Goal: Task Accomplishment & Management: Use online tool/utility

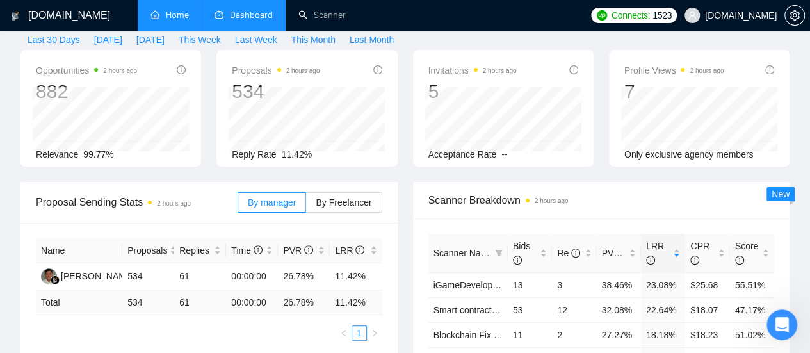
click at [174, 12] on link "Home" at bounding box center [169, 15] width 38 height 11
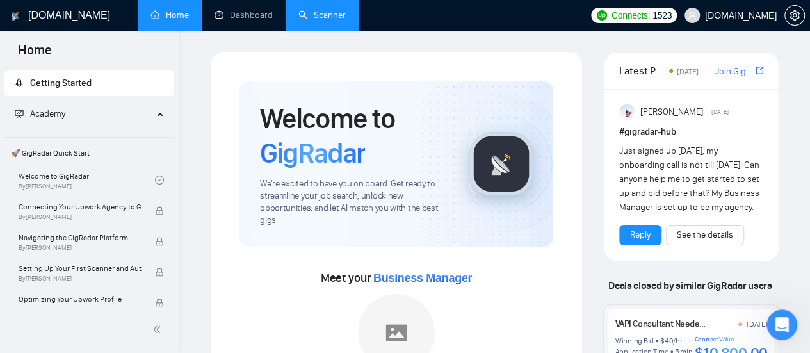
click at [319, 20] on link "Scanner" at bounding box center [321, 15] width 47 height 11
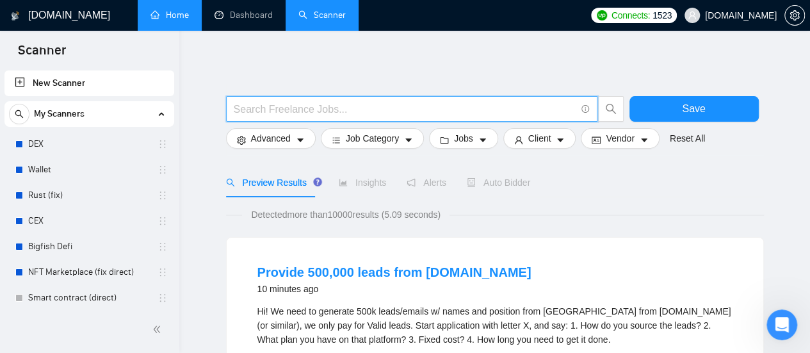
click at [311, 107] on input "text" at bounding box center [405, 109] width 342 height 16
paste input "SEO"
type input "SEO | "Search Engine Optimization" | "Search Optimization" | "Search Engine Mar…"
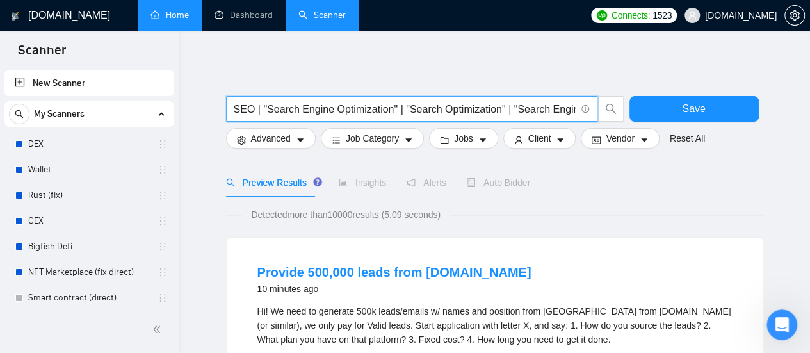
click at [271, 107] on input "SEO | "Search Engine Optimization" | "Search Optimization" | "Search Engine Mar…" at bounding box center [405, 109] width 342 height 16
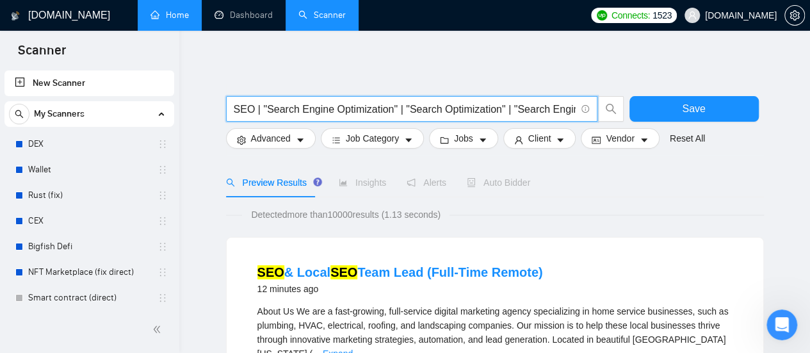
scroll to position [0, 72]
click at [273, 108] on input "SEO | "Search Engine Optimization" | "Search Optimization" | "Search Engine Mar…" at bounding box center [405, 109] width 342 height 16
click at [250, 109] on input "SEO | "Search Engine Optimization" | "Search Optimization" | "Search Engine Mar…" at bounding box center [405, 109] width 342 height 16
click at [343, 102] on input "SEO | "Search Engine Optimization" | "Search Optimization" | "Search Engine Mar…" at bounding box center [405, 109] width 342 height 16
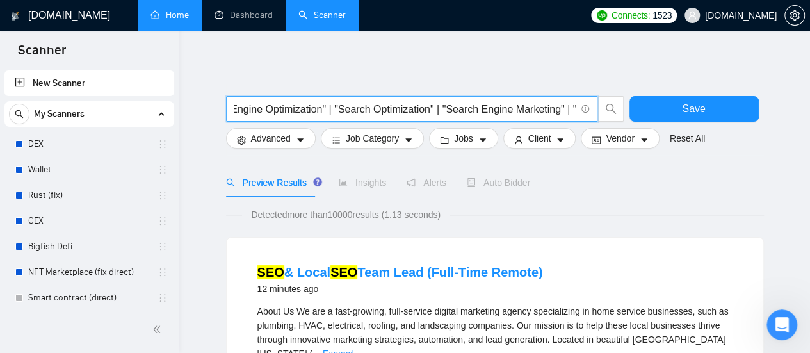
drag, startPoint x: 442, startPoint y: 113, endPoint x: 464, endPoint y: 108, distance: 22.4
click at [443, 113] on input "SEO | "Search Engine Optimization" | "Search Optimization" | "Search Engine Mar…" at bounding box center [405, 109] width 342 height 16
click at [489, 104] on input "SEO | "Search Engine Optimization" | "Search Optimization" | "Search Engine Mar…" at bounding box center [405, 109] width 342 height 16
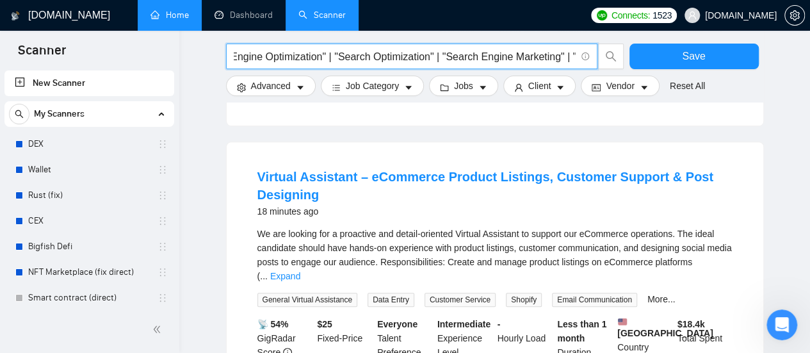
scroll to position [256, 0]
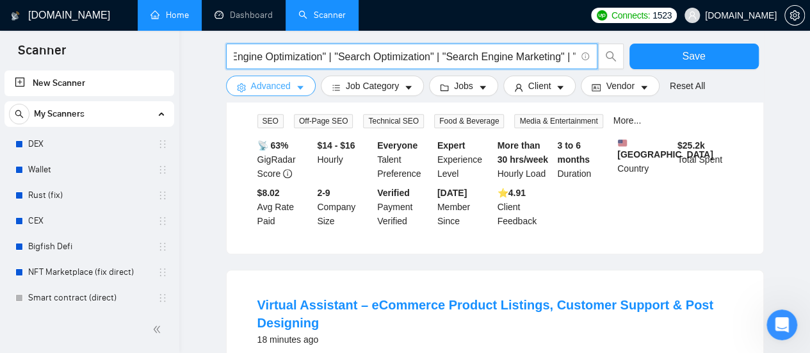
drag, startPoint x: 294, startPoint y: 90, endPoint x: 295, endPoint y: 120, distance: 30.7
click at [294, 90] on button "Advanced" at bounding box center [271, 86] width 90 height 20
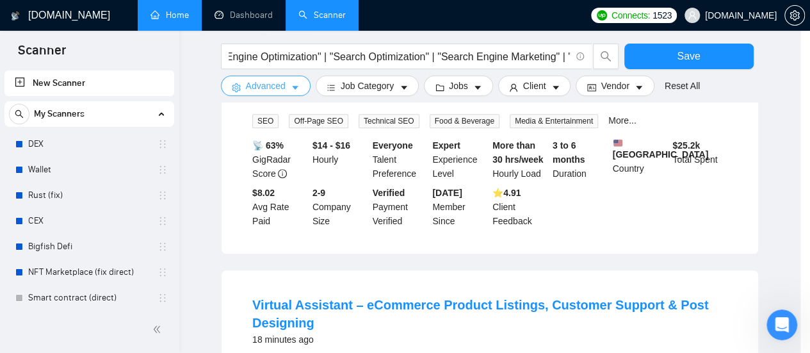
scroll to position [0, 0]
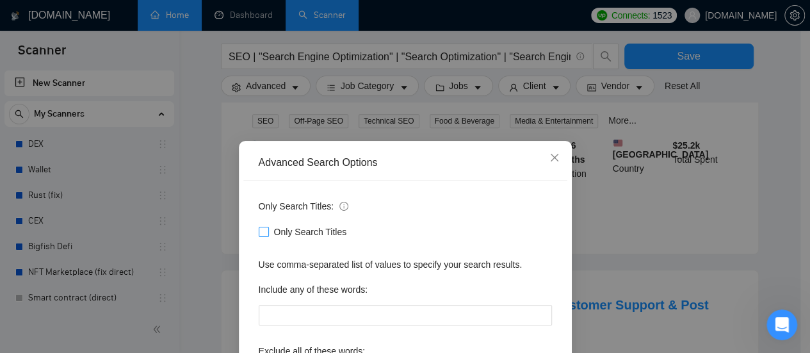
click at [263, 229] on span at bounding box center [264, 232] width 10 height 10
click at [263, 229] on input "Only Search Titles" at bounding box center [263, 231] width 9 height 9
checkbox input "true"
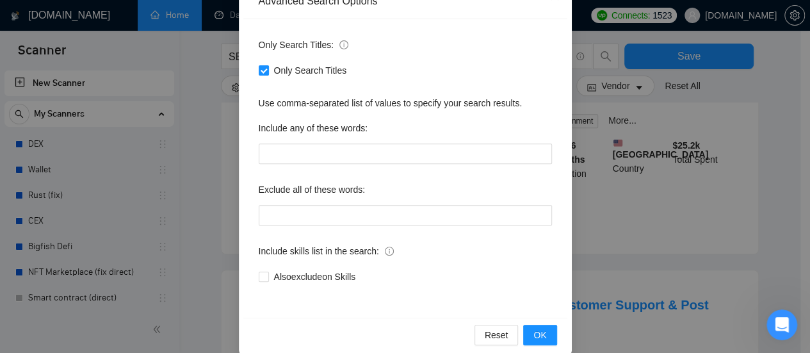
scroll to position [179, 0]
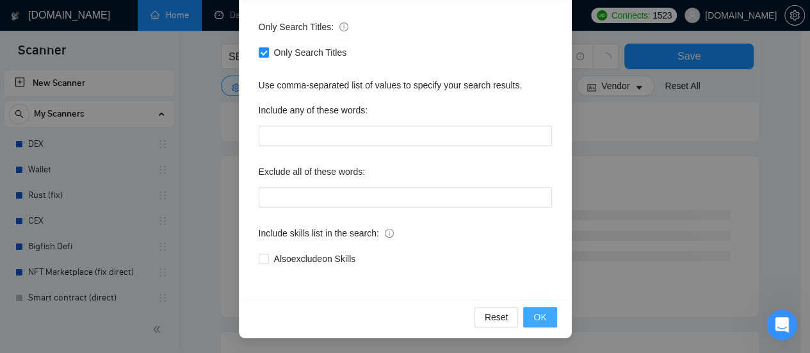
click at [547, 309] on button "OK" at bounding box center [539, 317] width 33 height 20
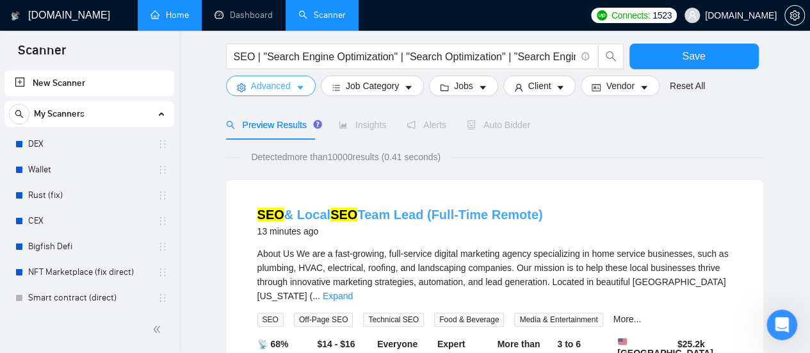
scroll to position [64, 0]
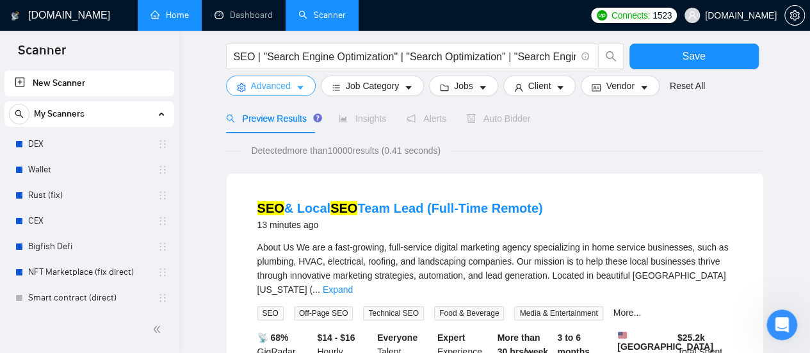
click at [300, 88] on icon "caret-down" at bounding box center [300, 88] width 6 height 4
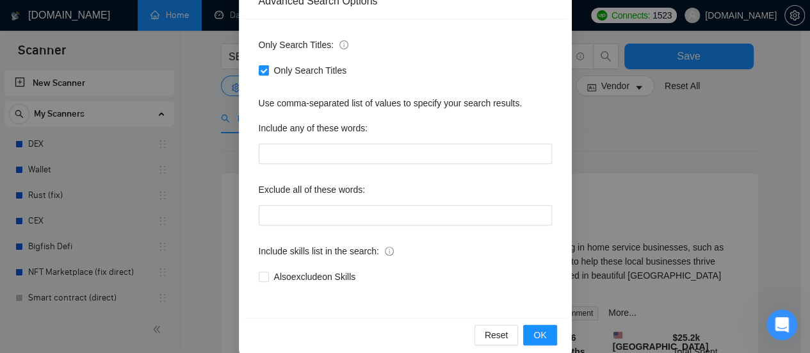
scroll to position [179, 0]
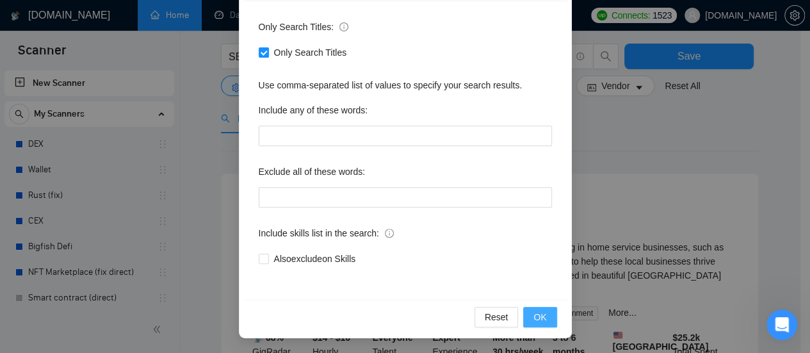
click at [533, 308] on button "OK" at bounding box center [539, 317] width 33 height 20
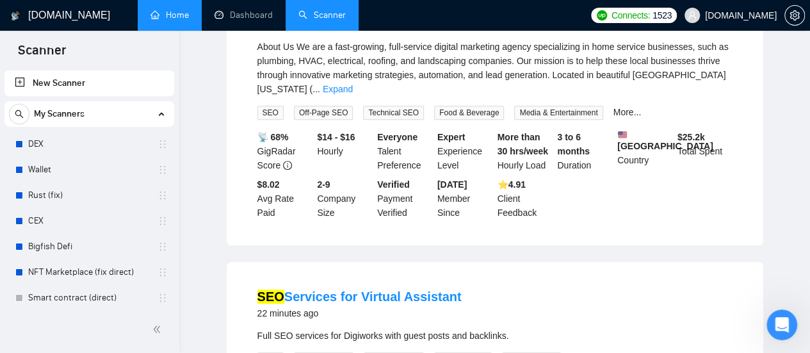
scroll to position [0, 0]
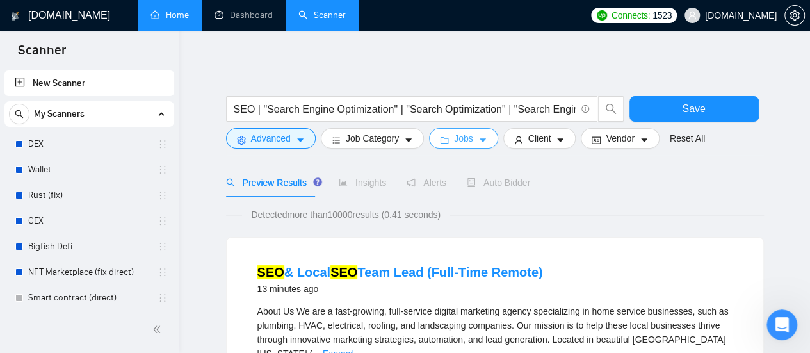
click at [464, 147] on button "Jobs" at bounding box center [463, 138] width 69 height 20
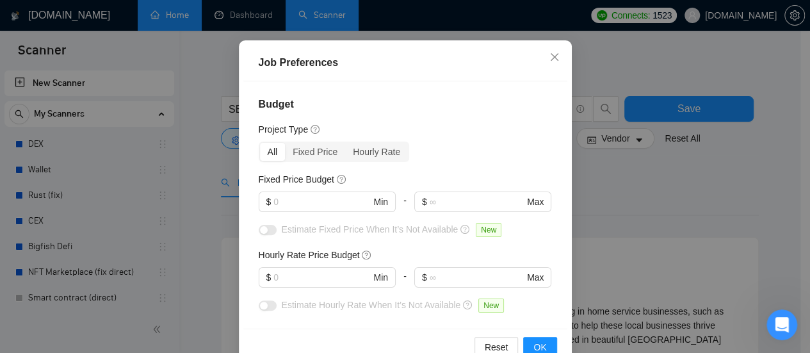
scroll to position [105, 0]
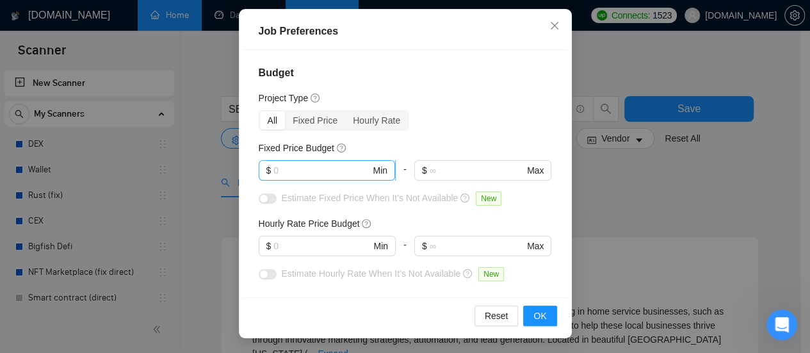
click at [325, 166] on input "text" at bounding box center [321, 170] width 97 height 14
type input "1000"
click at [303, 246] on input "text" at bounding box center [321, 246] width 97 height 14
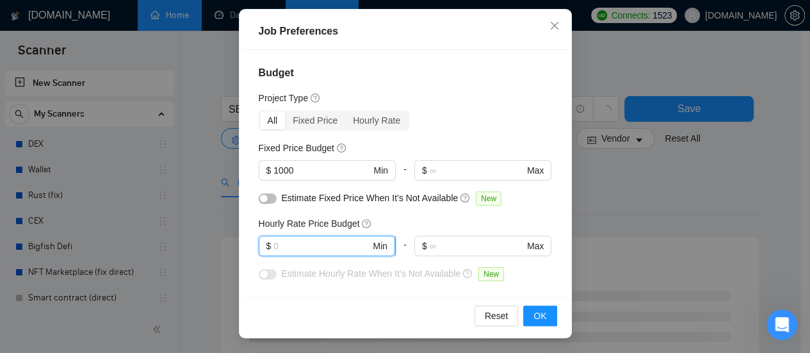
click at [287, 246] on input "text" at bounding box center [321, 246] width 97 height 14
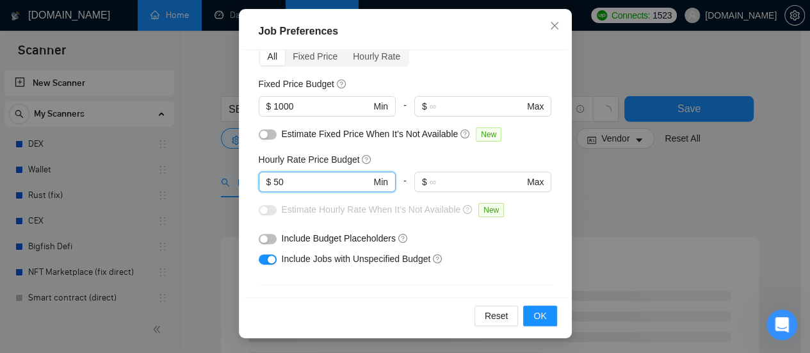
type input "50"
click at [307, 223] on div "Budget Project Type All Fixed Price Hourly Rate Fixed Price Budget $ 1000 Min -…" at bounding box center [405, 173] width 324 height 247
click at [514, 259] on div "Include Jobs with Unspecified Budget" at bounding box center [410, 259] width 257 height 14
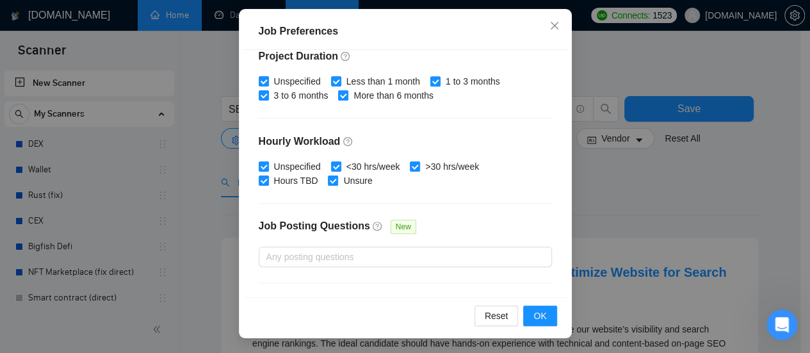
scroll to position [457, 0]
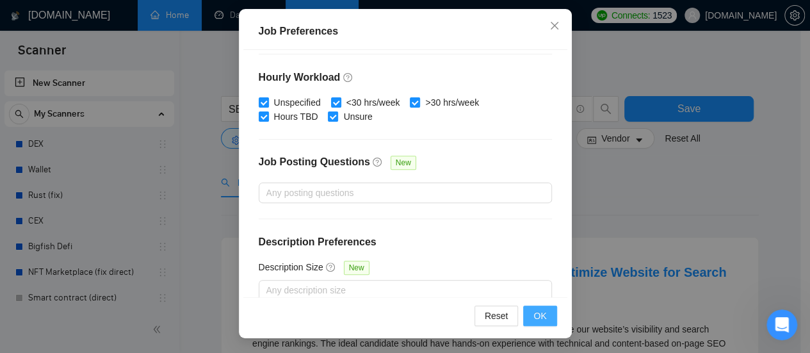
click at [542, 308] on button "OK" at bounding box center [539, 315] width 33 height 20
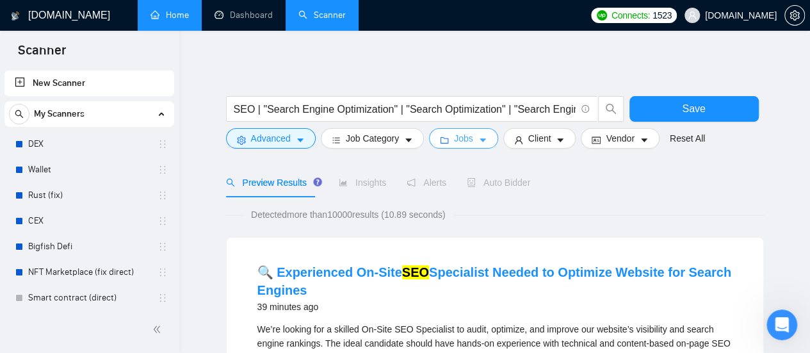
scroll to position [0, 0]
click at [558, 141] on icon "caret-down" at bounding box center [561, 140] width 6 height 4
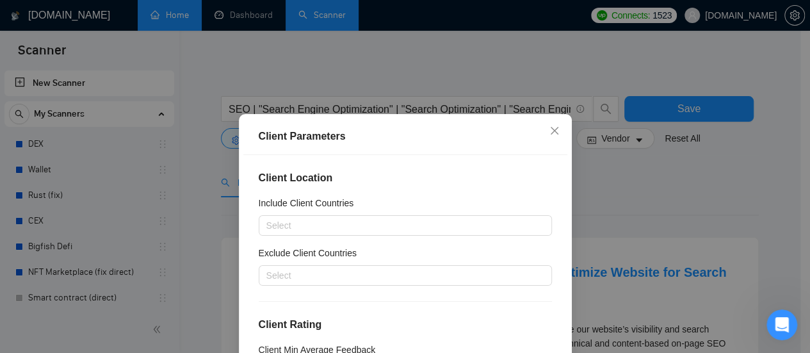
scroll to position [64, 0]
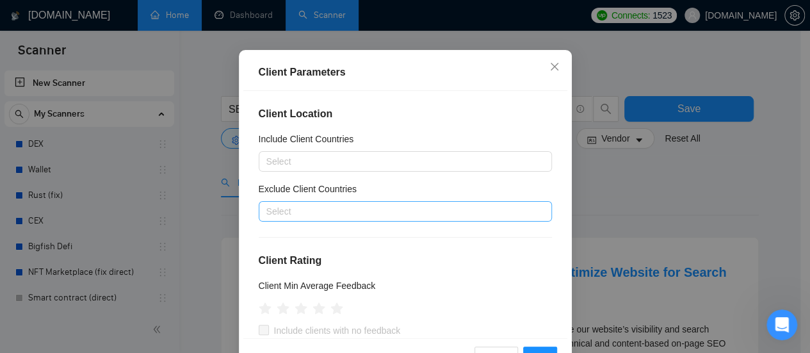
click at [376, 215] on div at bounding box center [399, 211] width 274 height 15
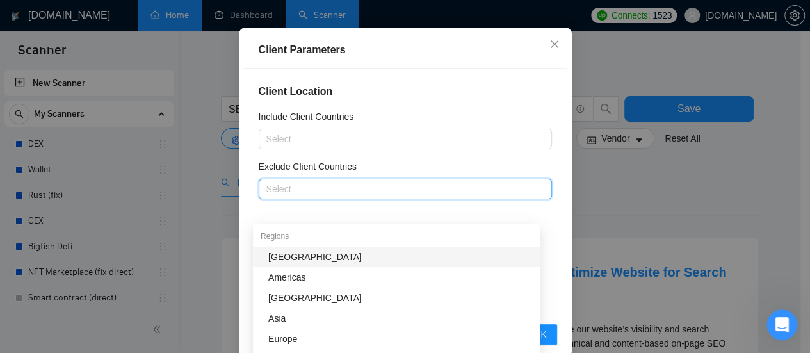
scroll to position [105, 0]
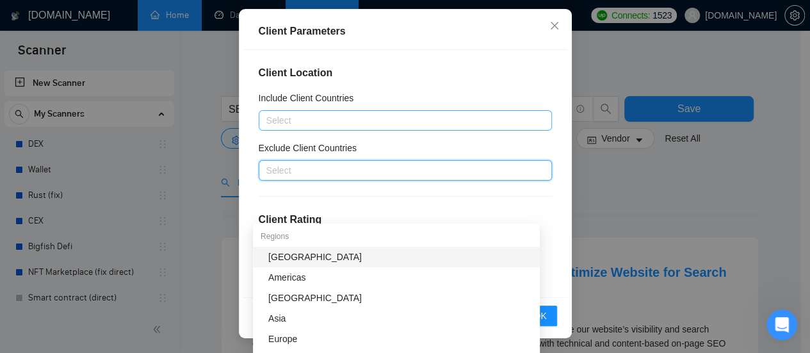
click at [376, 119] on div at bounding box center [399, 120] width 274 height 15
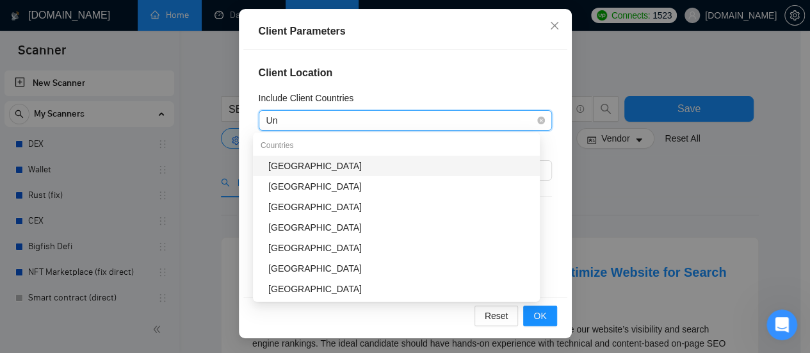
type input "Uni"
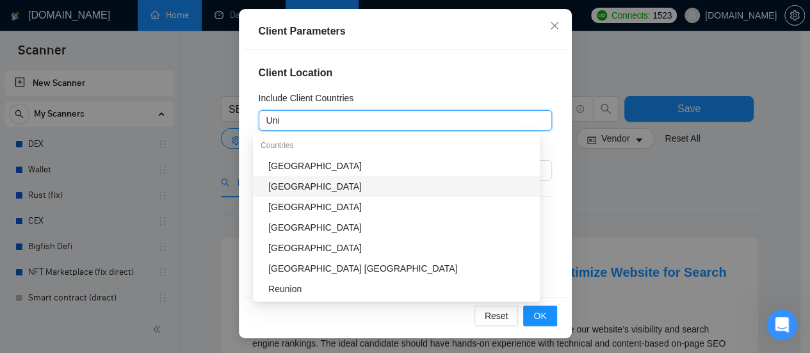
click at [307, 189] on div "[GEOGRAPHIC_DATA]" at bounding box center [400, 186] width 264 height 14
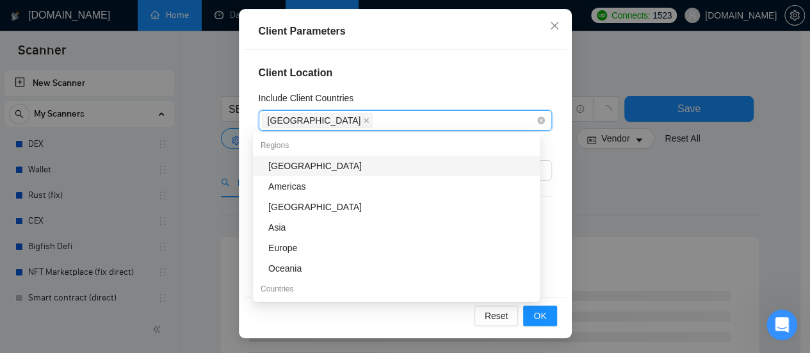
click at [376, 124] on div "[GEOGRAPHIC_DATA]" at bounding box center [399, 120] width 274 height 18
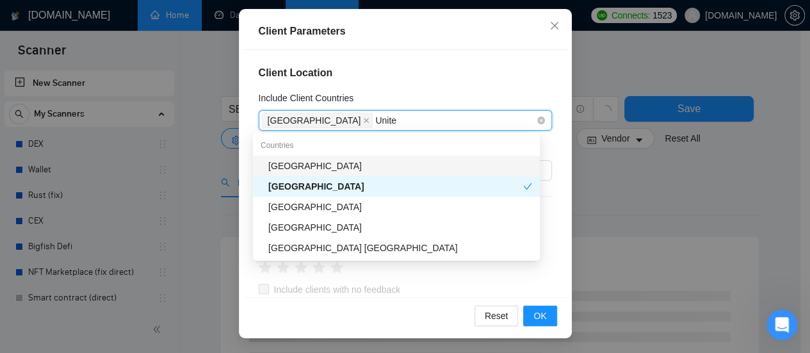
type input "United"
click at [322, 165] on div "[GEOGRAPHIC_DATA]" at bounding box center [400, 166] width 264 height 14
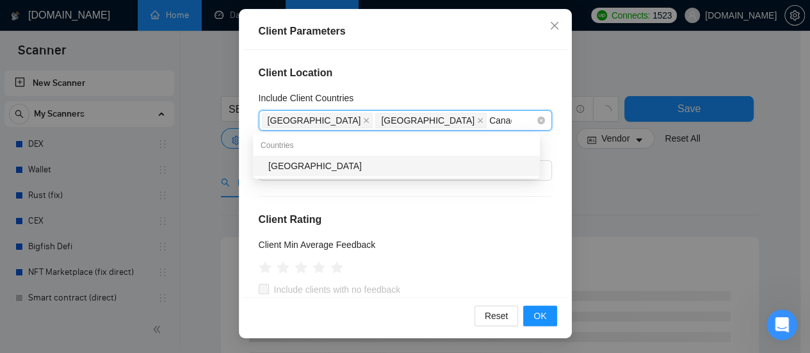
type input "[GEOGRAPHIC_DATA]"
click at [421, 164] on div "[GEOGRAPHIC_DATA]" at bounding box center [400, 166] width 264 height 14
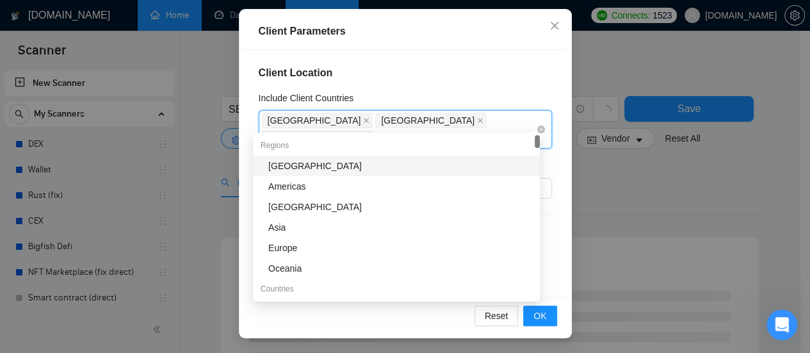
click at [489, 118] on div "[GEOGRAPHIC_DATA] [GEOGRAPHIC_DATA] [GEOGRAPHIC_DATA]" at bounding box center [399, 129] width 274 height 36
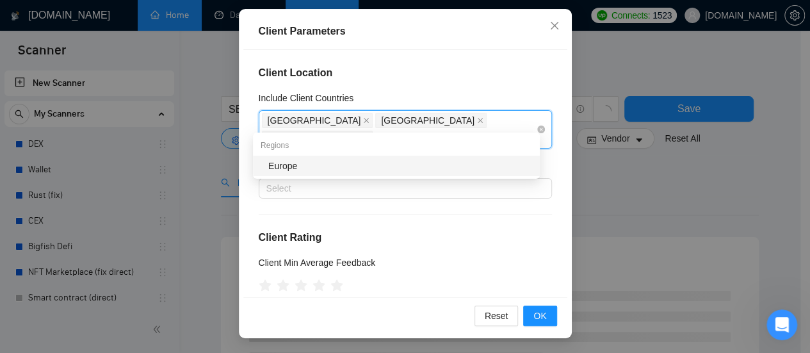
type input "Europe"
click at [294, 171] on div "Europe" at bounding box center [400, 166] width 264 height 14
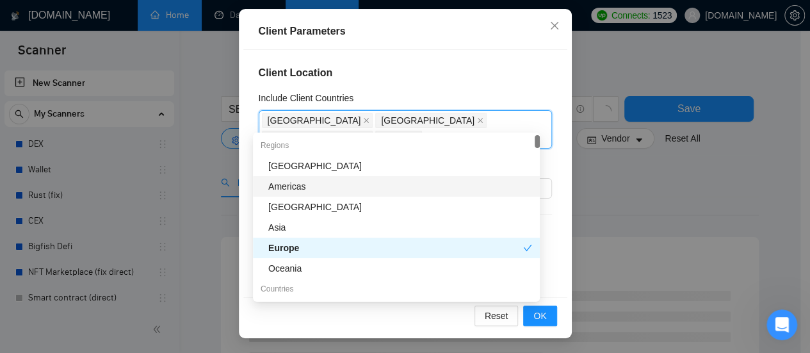
click at [478, 71] on h4 "Client Location" at bounding box center [405, 72] width 293 height 15
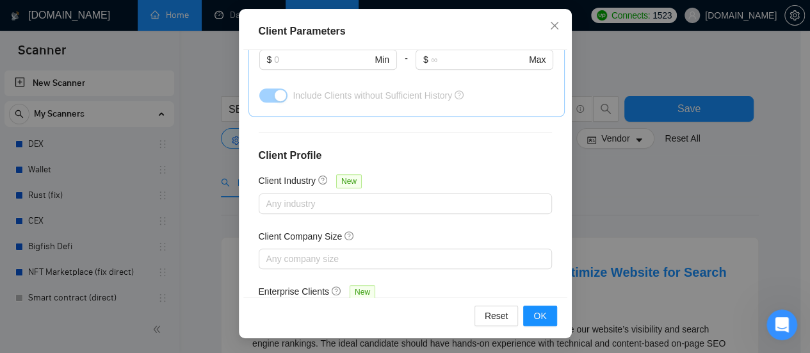
scroll to position [549, 0]
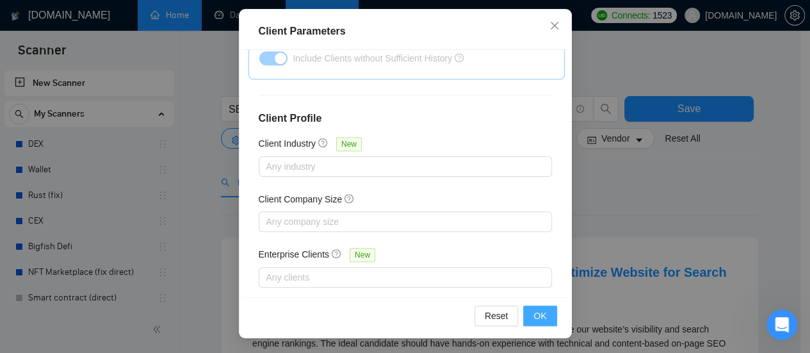
click at [543, 311] on button "OK" at bounding box center [539, 315] width 33 height 20
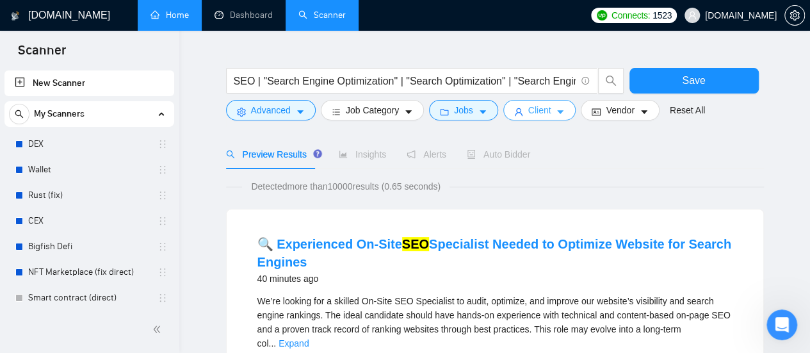
scroll to position [0, 0]
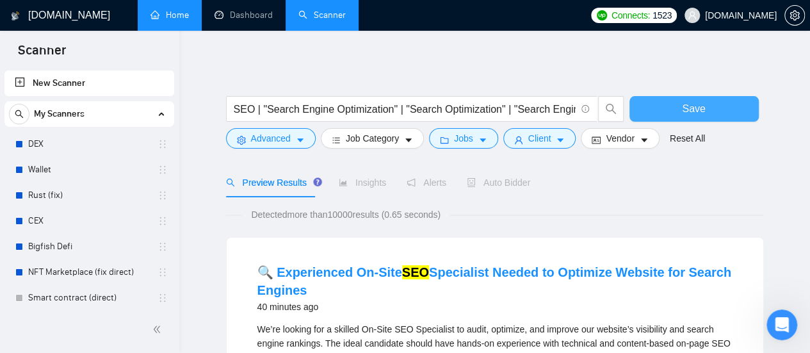
click at [722, 114] on button "Save" at bounding box center [693, 109] width 129 height 26
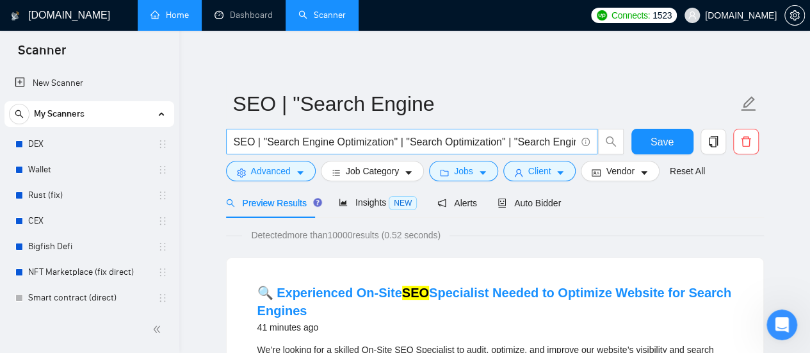
click at [406, 144] on input "SEO | "Search Engine Optimization" | "Search Optimization" | "Search Engine Mar…" at bounding box center [405, 142] width 342 height 16
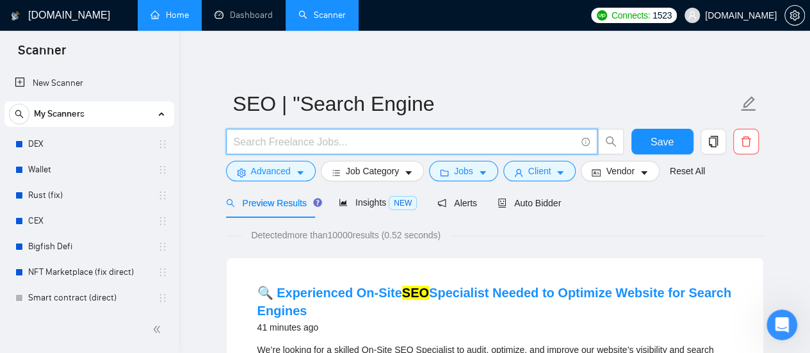
paste input "Facebook Ads"
click at [400, 140] on input "Facebook Ads" at bounding box center [405, 142] width 342 height 16
click at [312, 149] on input "Facebook" at bounding box center [405, 142] width 342 height 16
click at [325, 138] on input "Facebook" at bounding box center [405, 142] width 342 height 16
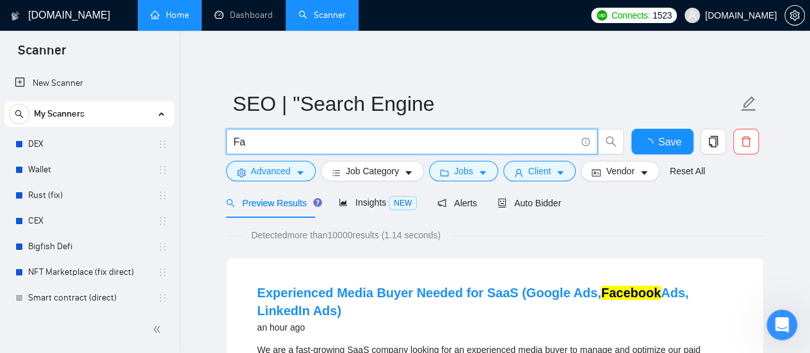
type input "F"
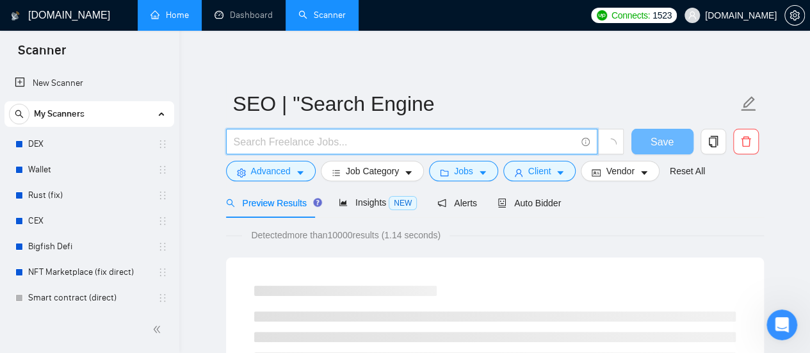
click at [328, 136] on input "text" at bounding box center [405, 142] width 342 height 16
paste input "Facebook Ads"
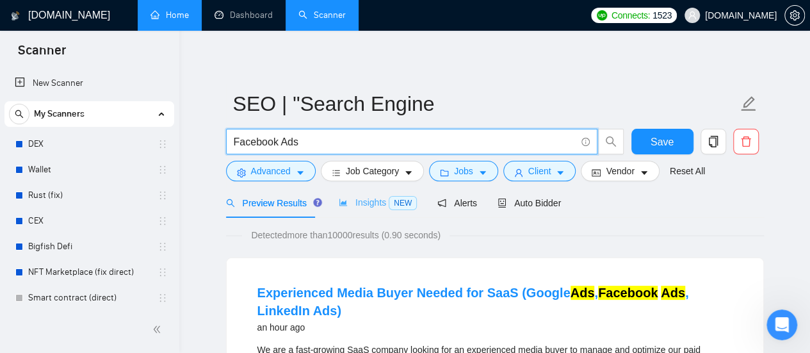
type input "Facebook Ads"
drag, startPoint x: 381, startPoint y: 204, endPoint x: 357, endPoint y: 209, distance: 24.2
click at [380, 204] on span "Insights NEW" at bounding box center [378, 202] width 78 height 10
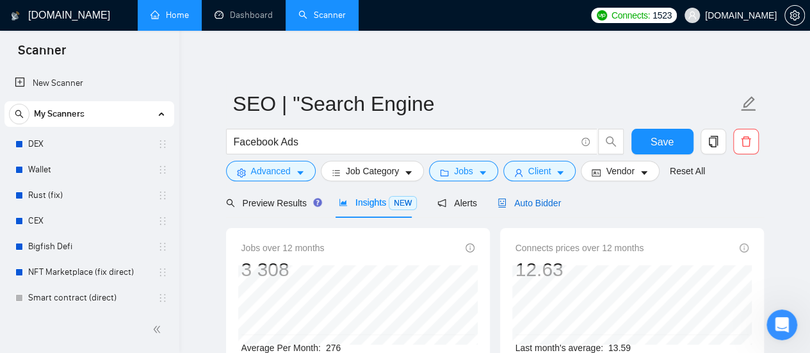
click at [533, 205] on span "Auto Bidder" at bounding box center [528, 203] width 63 height 10
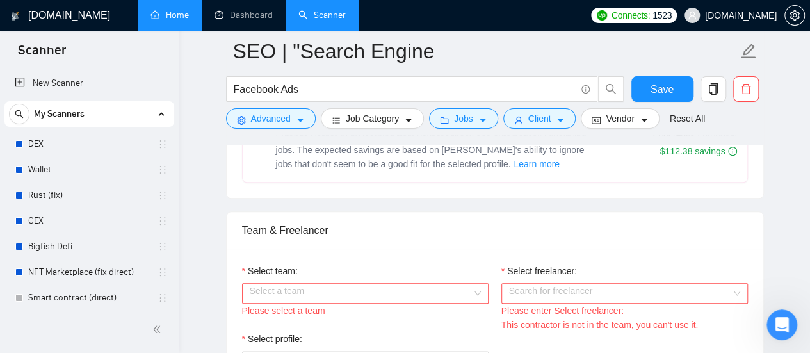
scroll to position [640, 0]
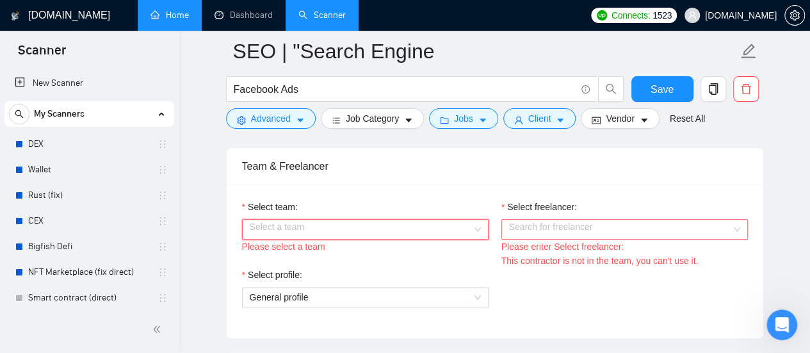
click at [438, 227] on input "Select team:" at bounding box center [361, 229] width 222 height 19
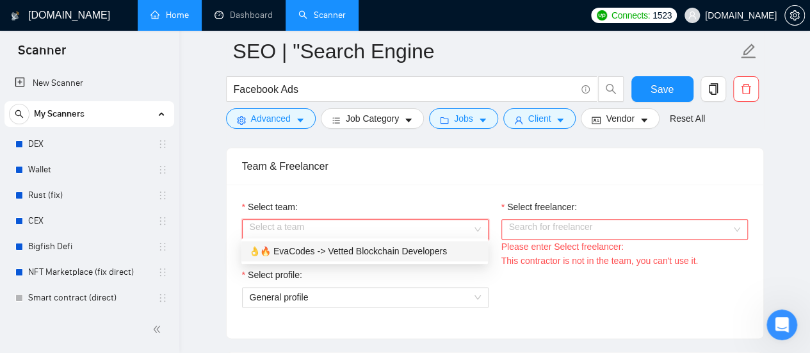
click at [355, 254] on div "👌🔥 EvaCodes -> Vetted Blockchain Developers" at bounding box center [364, 251] width 231 height 14
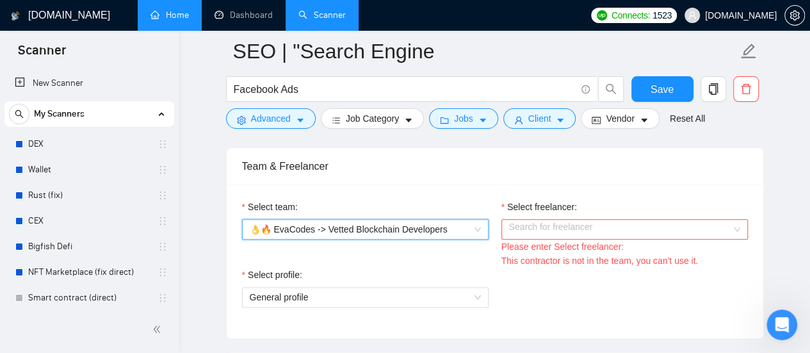
click at [654, 224] on input "Select freelancer:" at bounding box center [620, 229] width 222 height 19
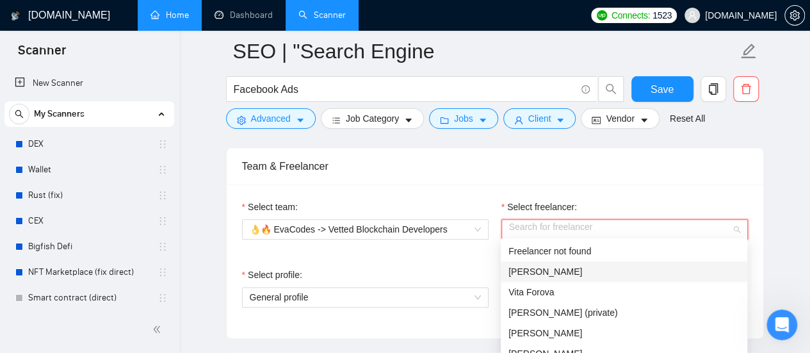
click at [566, 277] on div "[PERSON_NAME]" at bounding box center [623, 271] width 231 height 14
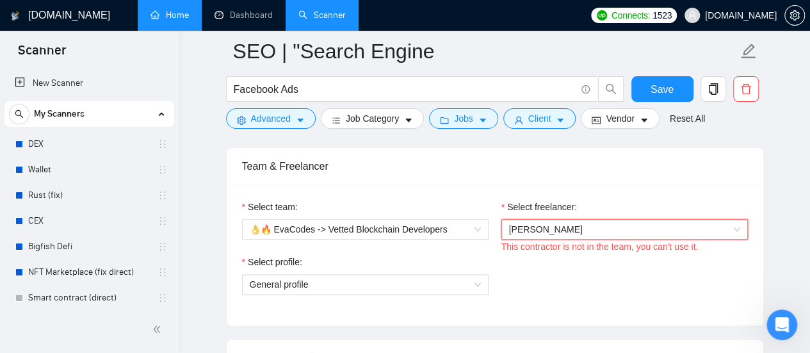
click at [564, 222] on span "[PERSON_NAME]" at bounding box center [624, 229] width 231 height 19
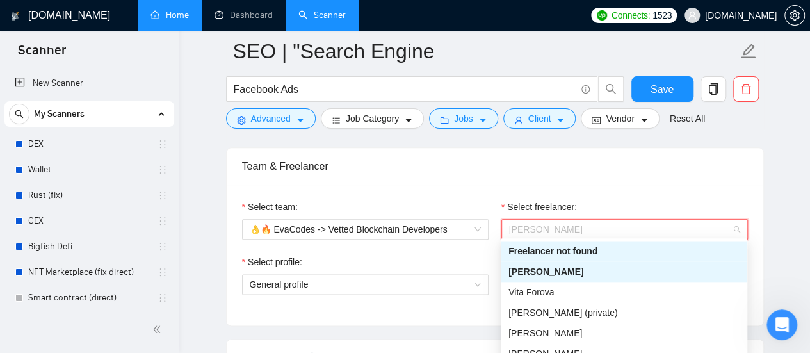
click at [670, 202] on div "Select freelancer:" at bounding box center [624, 209] width 246 height 19
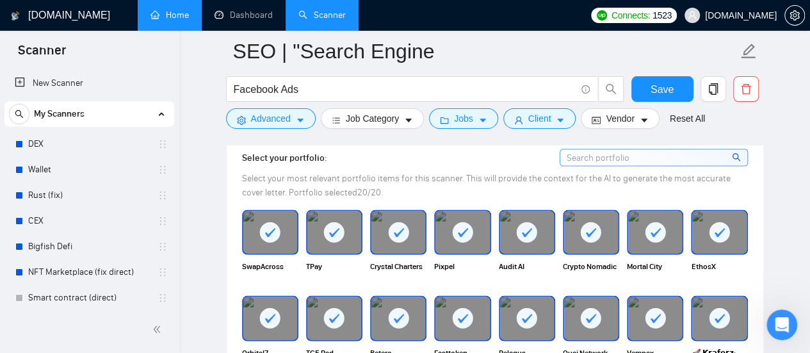
scroll to position [1216, 0]
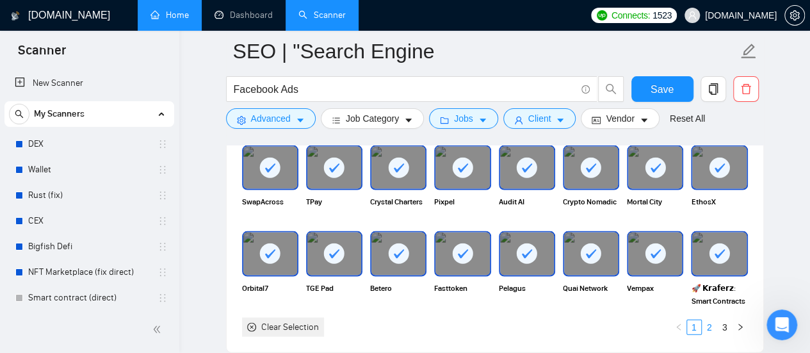
click at [710, 323] on link "2" at bounding box center [709, 327] width 14 height 14
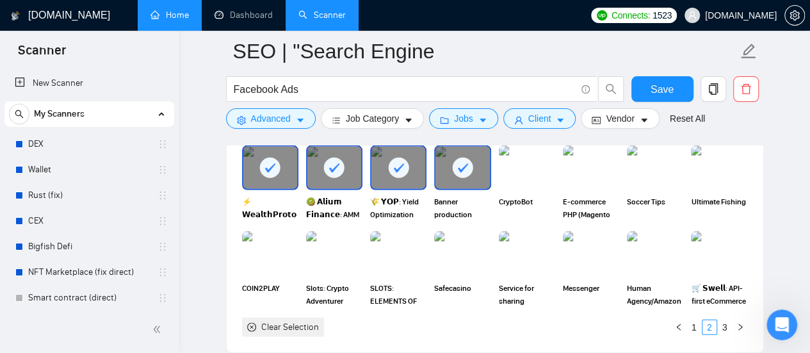
click at [469, 165] on rect at bounding box center [463, 168] width 20 height 20
click at [396, 163] on rect at bounding box center [398, 168] width 20 height 20
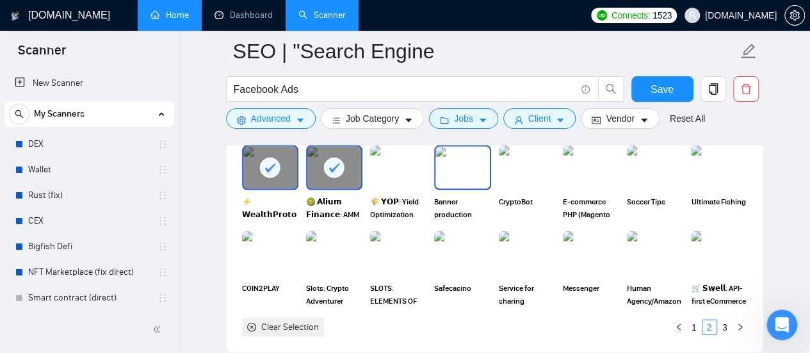
click at [467, 163] on img at bounding box center [462, 168] width 54 height 42
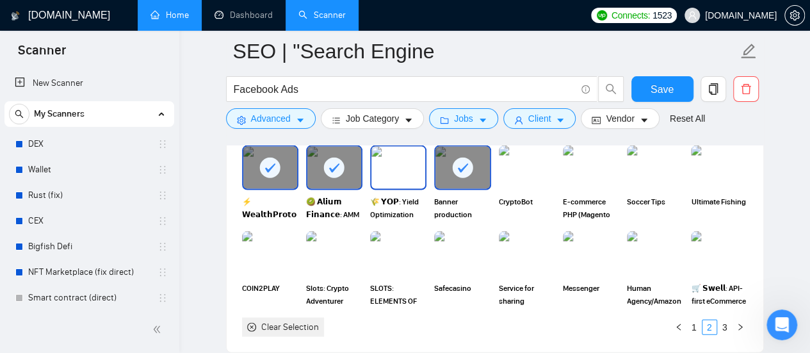
click at [400, 165] on img at bounding box center [398, 168] width 54 height 42
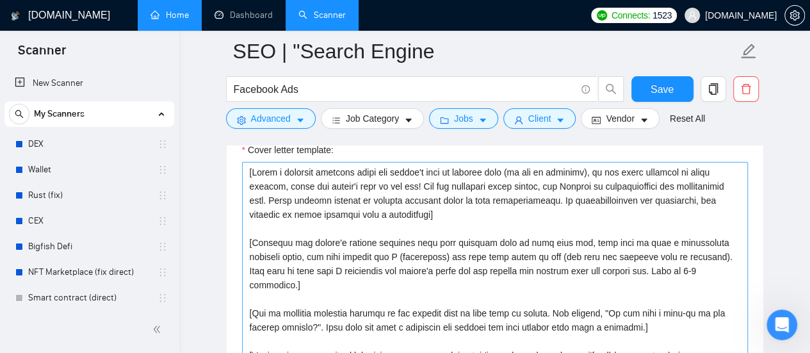
scroll to position [1473, 0]
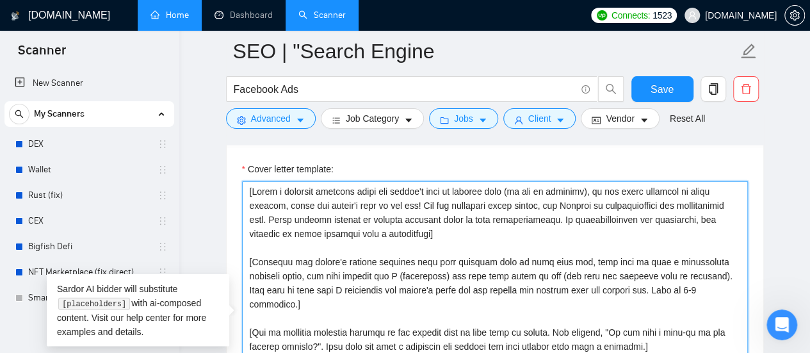
drag, startPoint x: 247, startPoint y: 186, endPoint x: 253, endPoint y: 190, distance: 6.6
click at [253, 190] on textarea "Cover letter template:" at bounding box center [495, 325] width 506 height 288
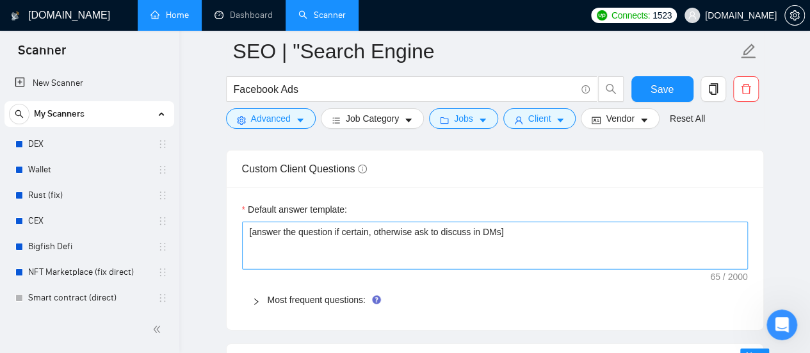
scroll to position [1857, 0]
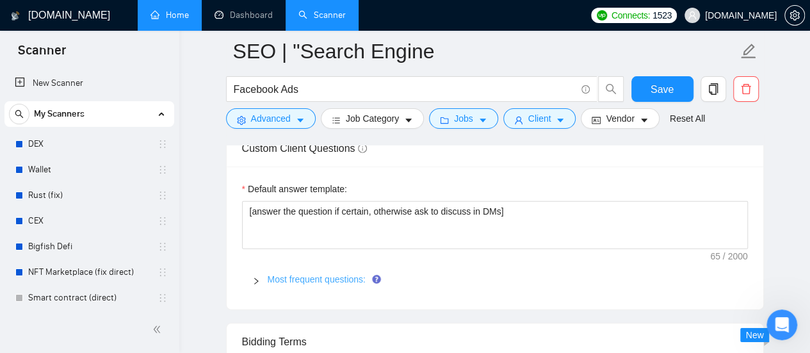
click at [307, 279] on link "Most frequent questions:" at bounding box center [317, 279] width 98 height 10
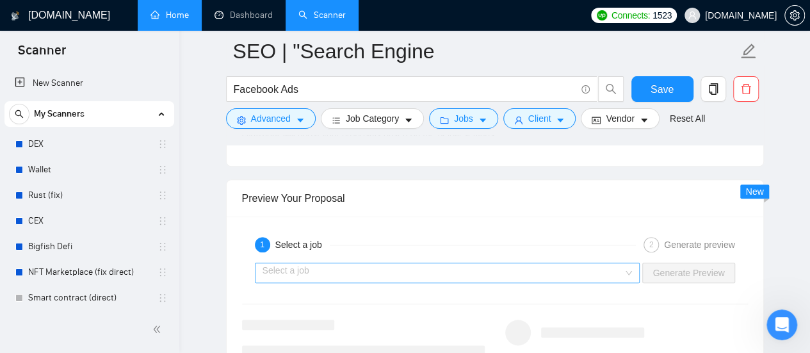
scroll to position [3009, 0]
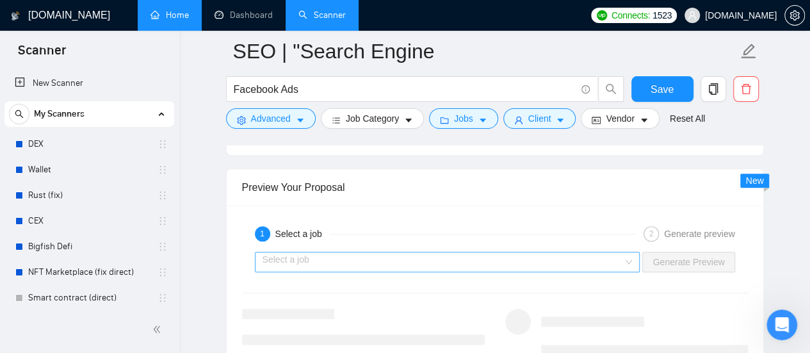
click at [398, 253] on input "search" at bounding box center [443, 261] width 361 height 19
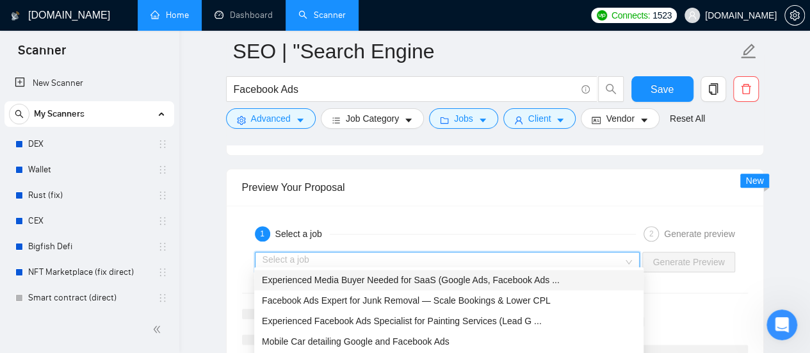
scroll to position [3137, 0]
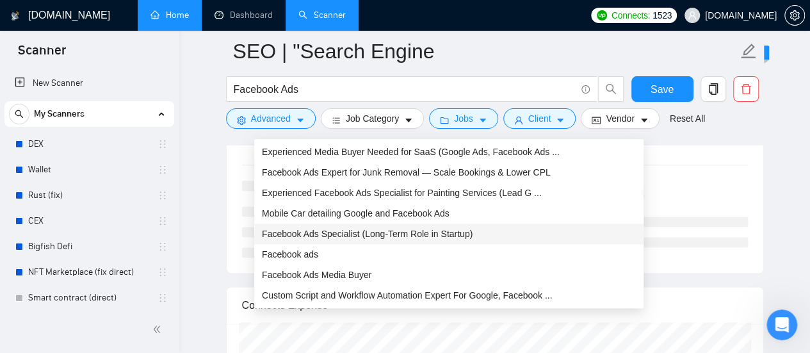
click at [314, 231] on span "Facebook Ads Specialist (Long-Term Role in Startup)" at bounding box center [367, 234] width 211 height 10
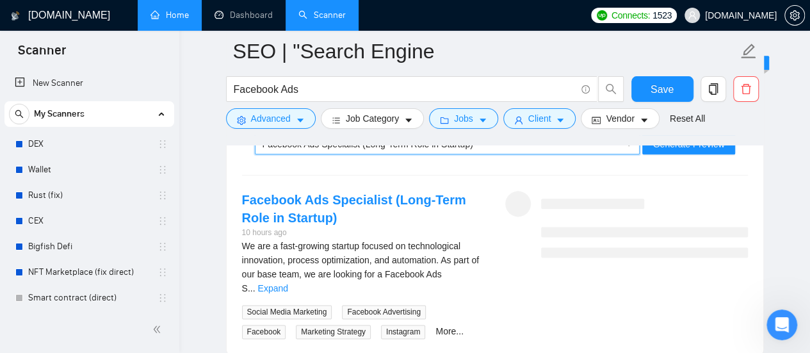
scroll to position [3073, 0]
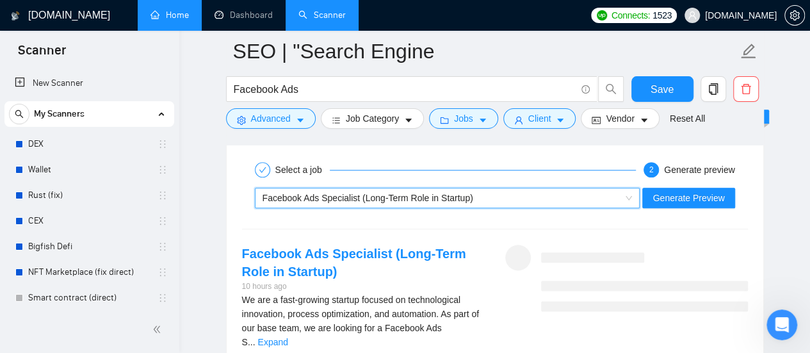
click at [528, 195] on div "Facebook Ads Specialist (Long-Term Role in Startup)" at bounding box center [442, 197] width 359 height 19
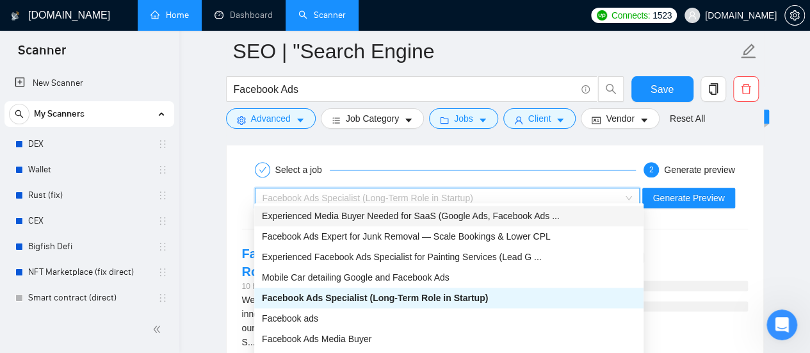
click at [696, 212] on div "Select a job 2 Generate preview Facebook Ads Specialist (Long-Term Role in Star…" at bounding box center [495, 274] width 537 height 266
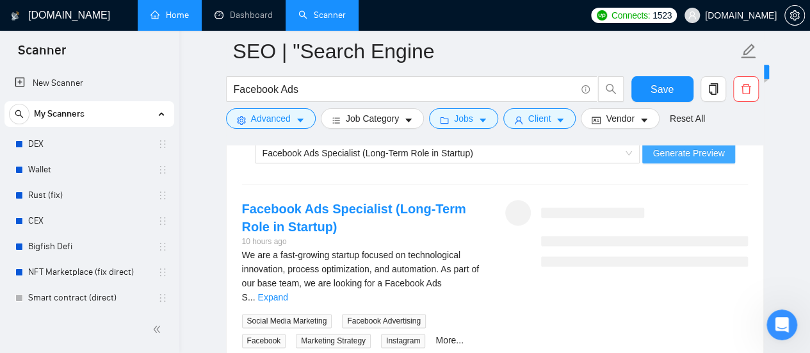
scroll to position [3137, 0]
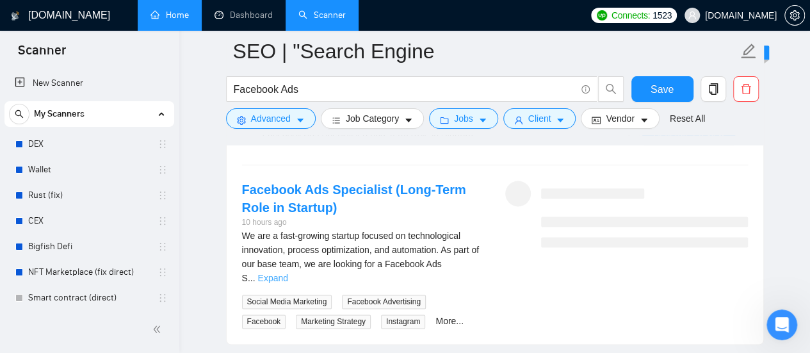
click at [288, 273] on link "Expand" at bounding box center [273, 278] width 30 height 10
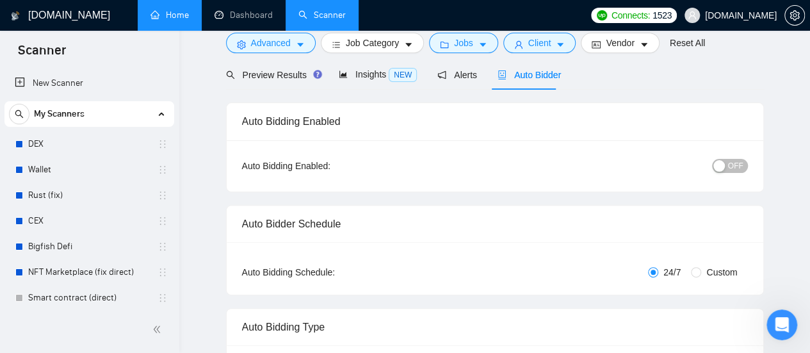
scroll to position [0, 0]
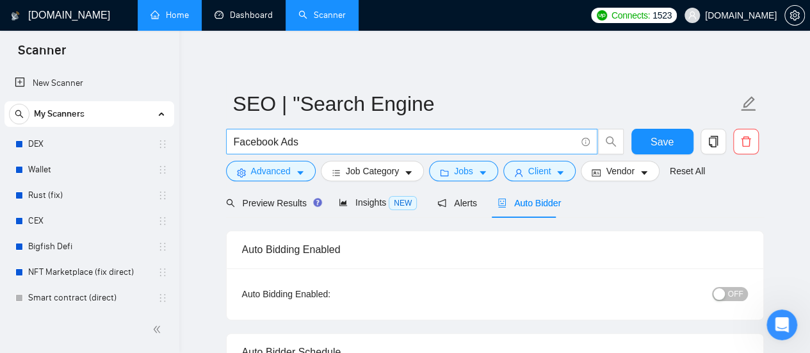
click at [251, 15] on link "Dashboard" at bounding box center [243, 15] width 58 height 11
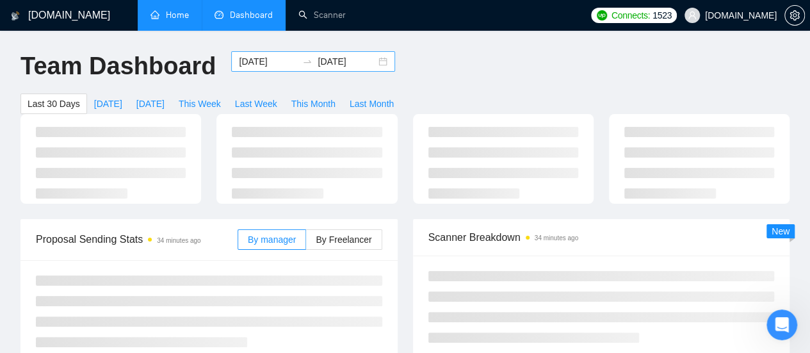
type input "[DATE]"
click at [248, 60] on input "[DATE]" at bounding box center [268, 61] width 58 height 14
click at [262, 61] on input "[DATE]" at bounding box center [268, 61] width 58 height 14
click at [239, 59] on input "[DATE]" at bounding box center [268, 61] width 58 height 14
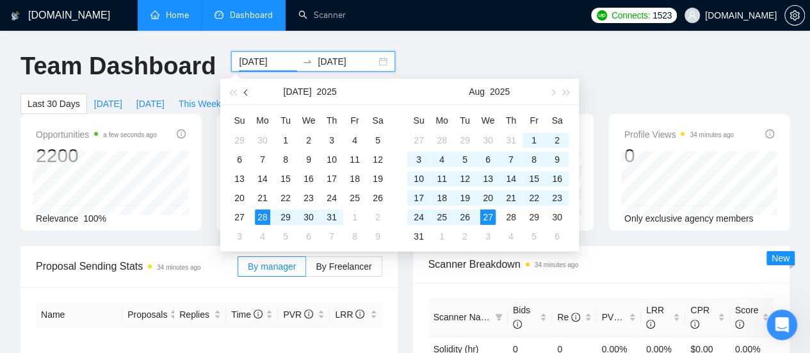
click at [242, 95] on button "button" at bounding box center [246, 92] width 14 height 26
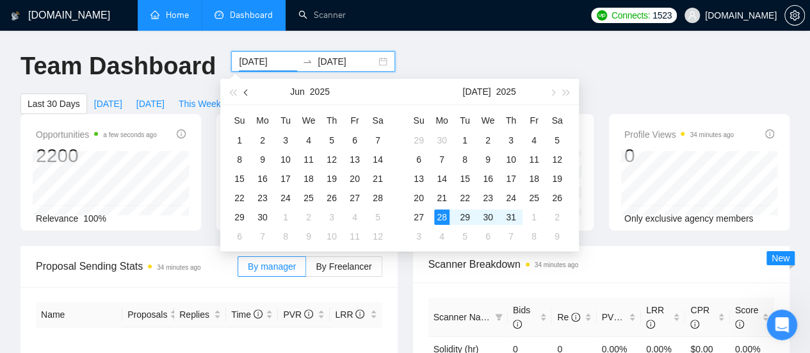
click at [247, 95] on button "button" at bounding box center [246, 92] width 14 height 26
click at [247, 97] on button "button" at bounding box center [246, 92] width 14 height 26
click at [250, 97] on button "button" at bounding box center [246, 92] width 14 height 26
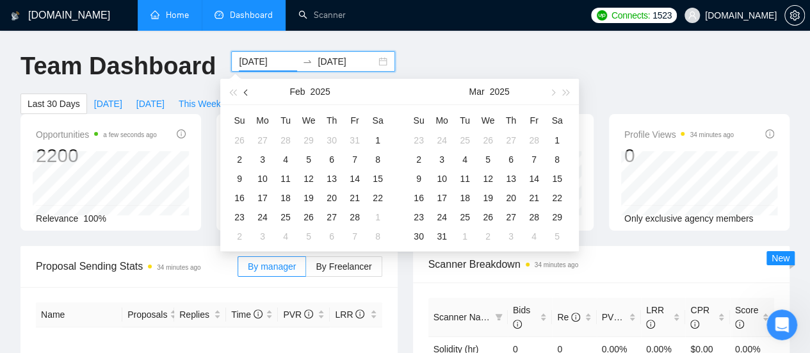
click at [244, 94] on button "button" at bounding box center [246, 92] width 14 height 26
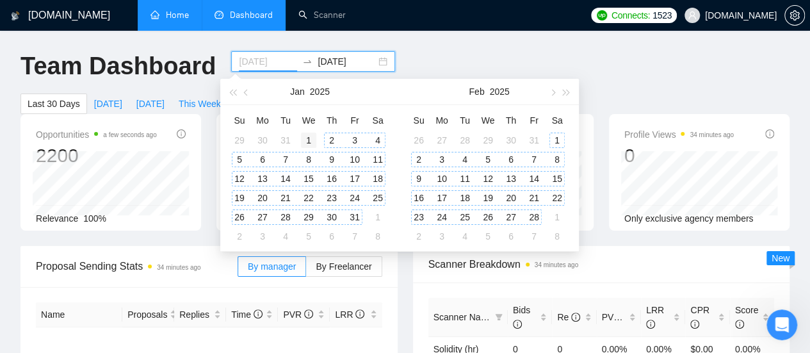
type input "[DATE]"
click at [303, 136] on div "1" at bounding box center [308, 140] width 15 height 15
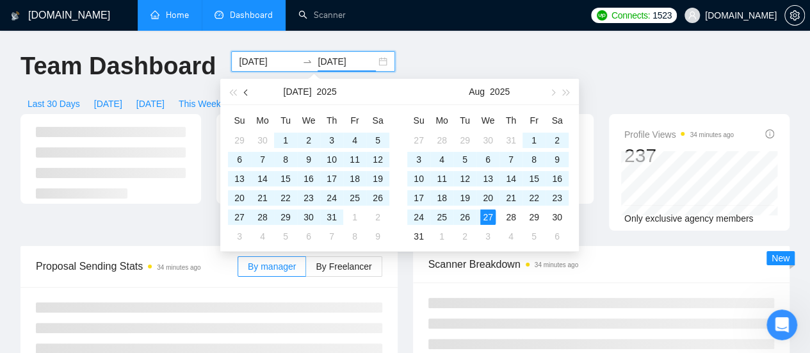
click at [247, 97] on button "button" at bounding box center [246, 92] width 14 height 26
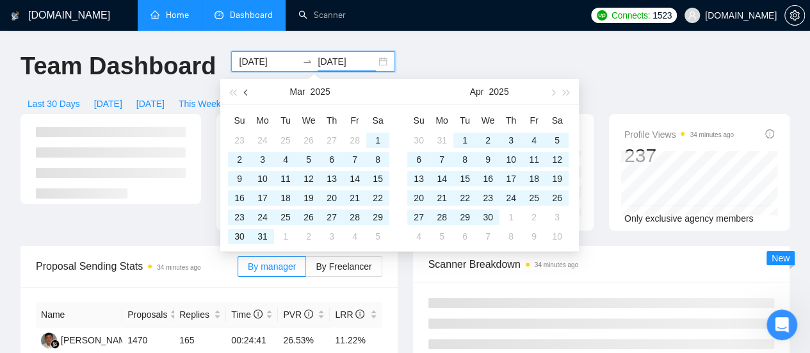
click at [247, 97] on button "button" at bounding box center [246, 92] width 14 height 26
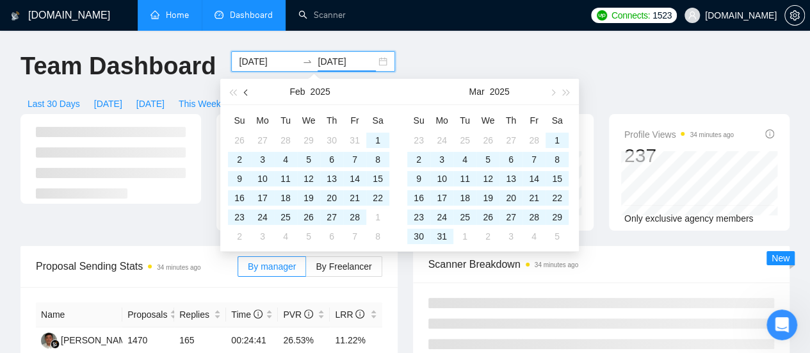
click at [245, 94] on button "button" at bounding box center [246, 92] width 14 height 26
click at [360, 219] on div "28" at bounding box center [354, 216] width 15 height 15
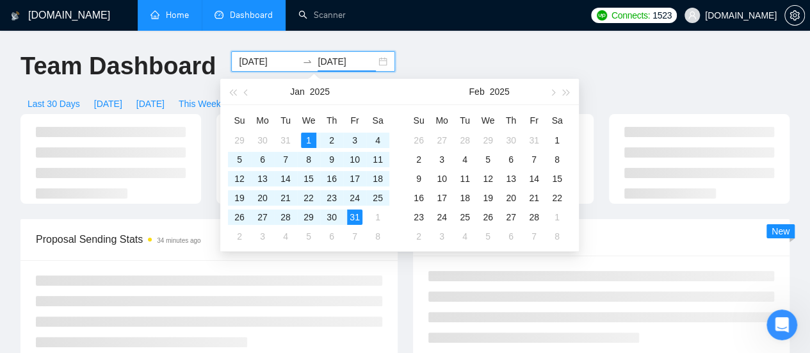
type input "[DATE]"
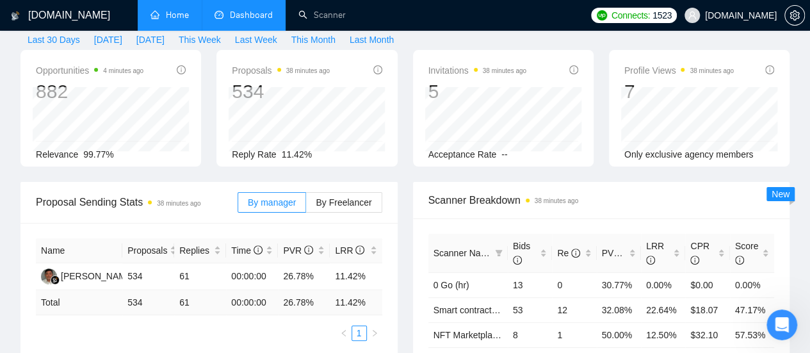
scroll to position [128, 0]
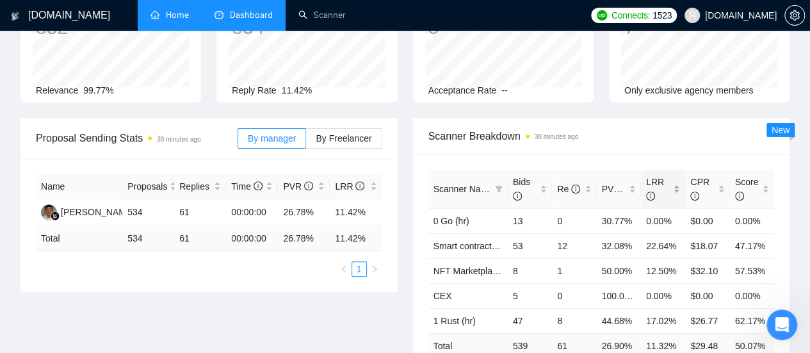
click at [672, 175] on div "LRR" at bounding box center [663, 189] width 34 height 28
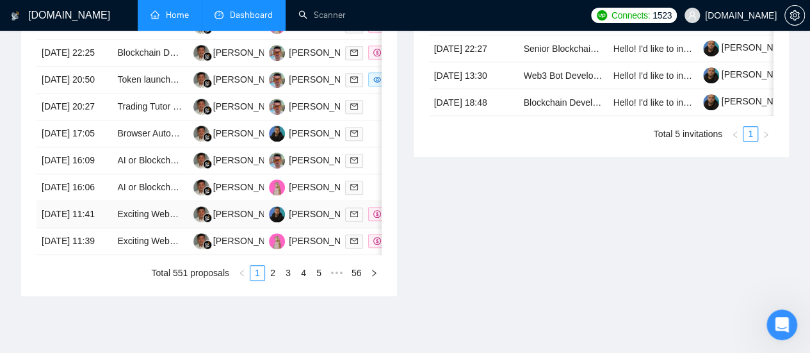
scroll to position [640, 0]
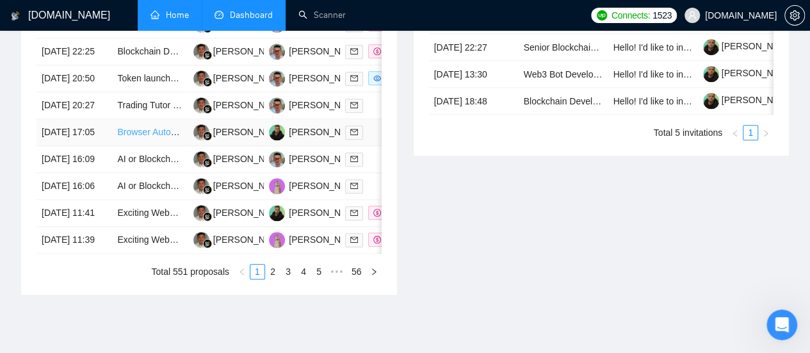
click at [148, 137] on link "Browser Automation Platform Needed (Fulltime / Large Project)" at bounding box center [242, 132] width 250 height 10
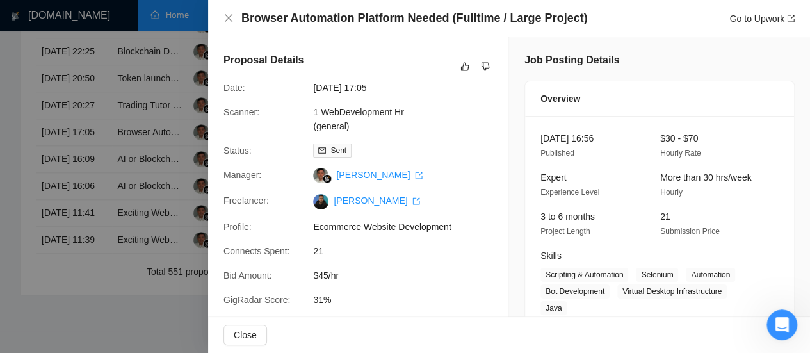
scroll to position [64, 0]
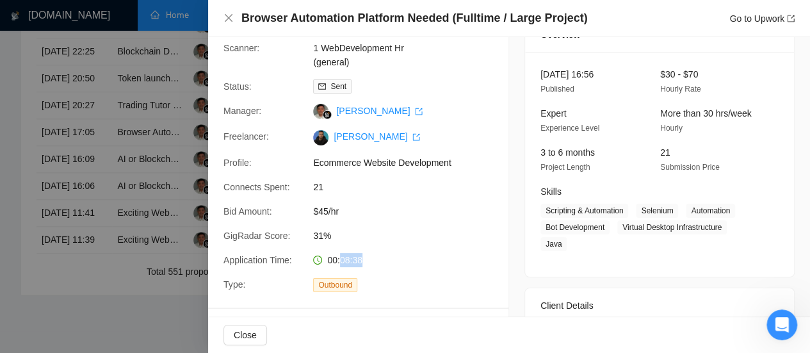
drag, startPoint x: 338, startPoint y: 261, endPoint x: 361, endPoint y: 264, distance: 23.3
click at [361, 264] on div "00:08:38" at bounding box center [375, 260] width 135 height 14
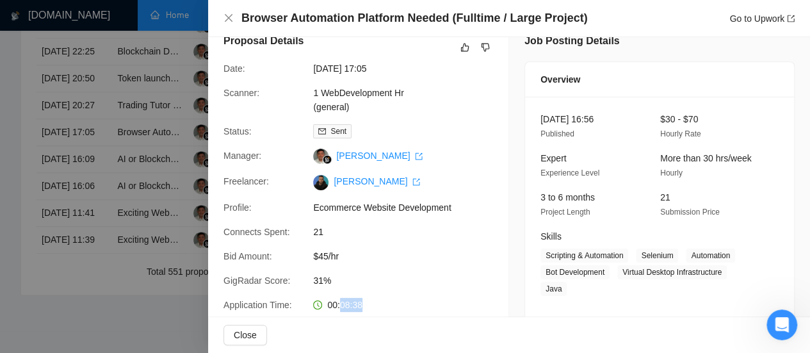
scroll to position [0, 0]
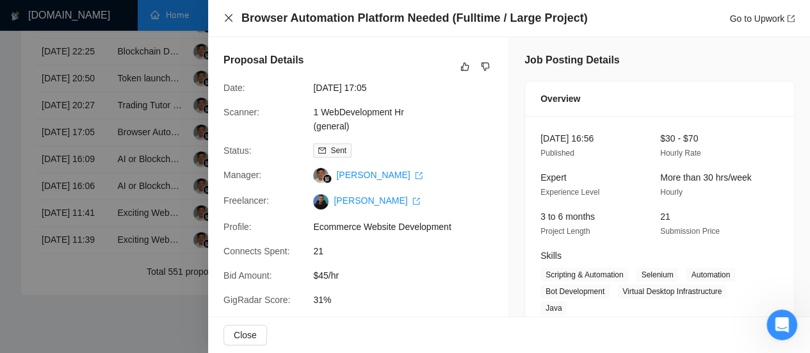
click at [227, 21] on icon "close" at bounding box center [228, 18] width 10 height 10
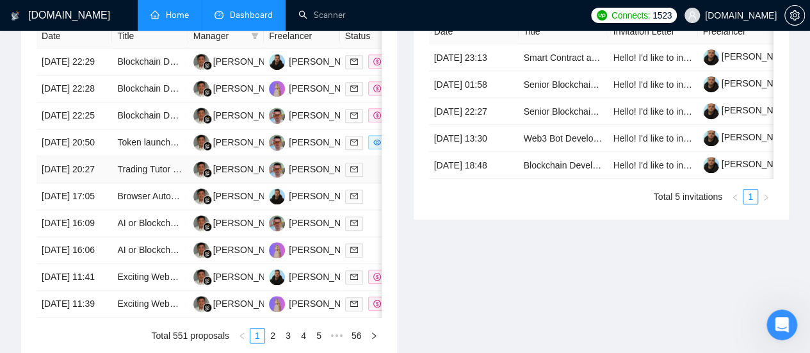
scroll to position [640, 0]
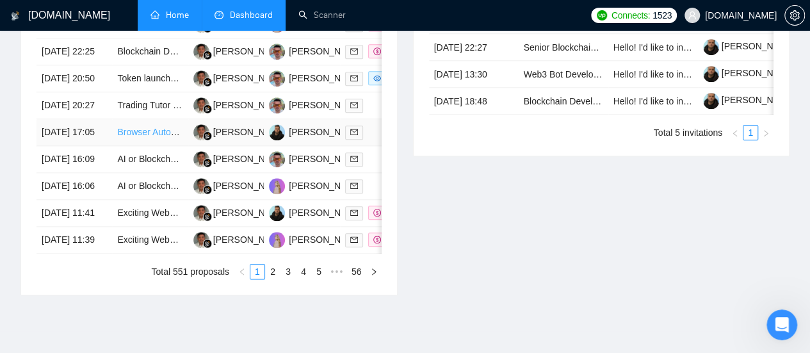
click at [161, 137] on link "Browser Automation Platform Needed (Fulltime / Large Project)" at bounding box center [242, 132] width 250 height 10
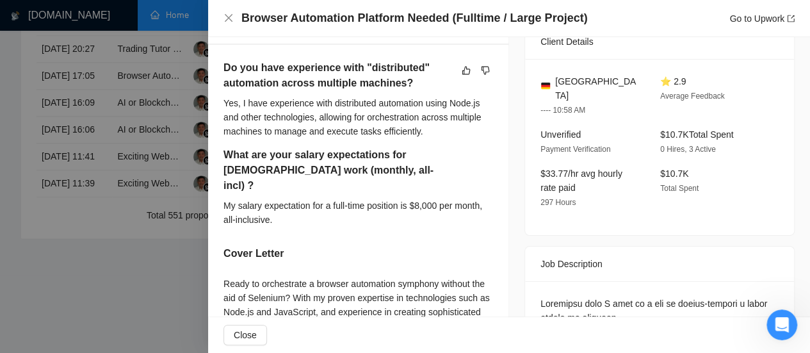
scroll to position [242, 0]
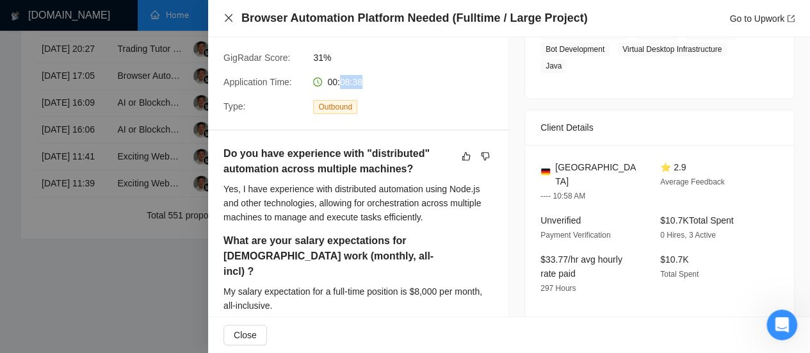
click at [229, 20] on icon "close" at bounding box center [229, 18] width 8 height 8
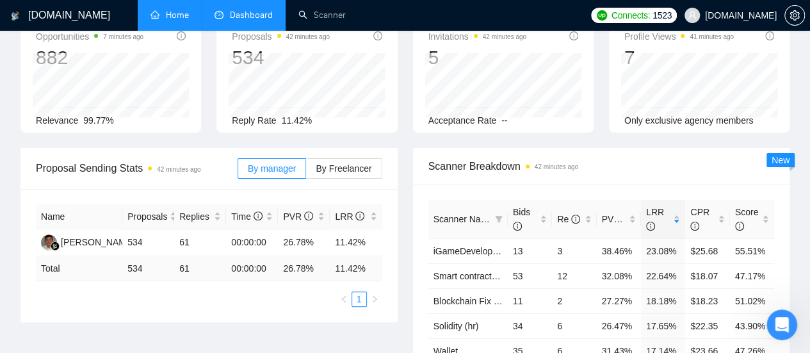
scroll to position [0, 0]
